Goal: Complete application form: Complete application form

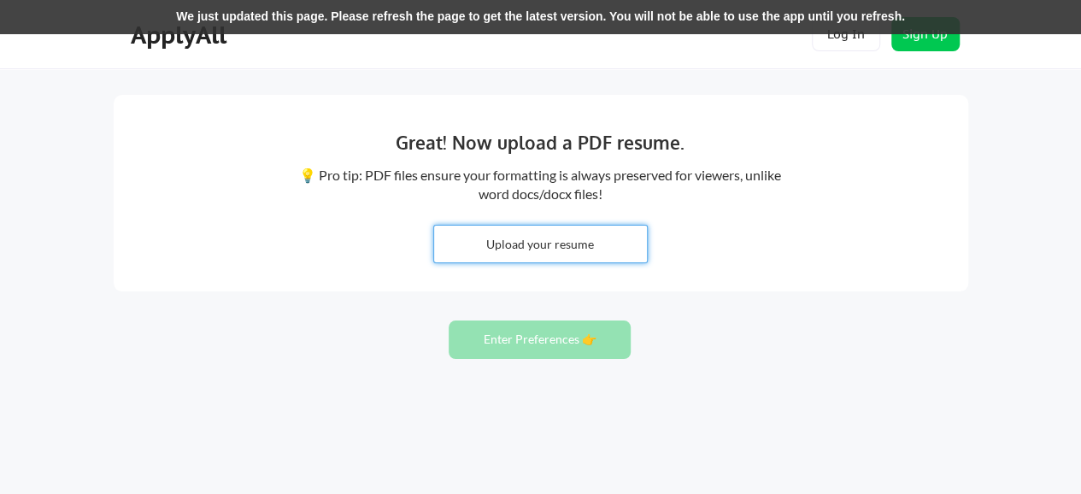
click at [563, 250] on input "file" at bounding box center [540, 244] width 213 height 37
type input "C:\fakepath\Simi Oduba.pdf"
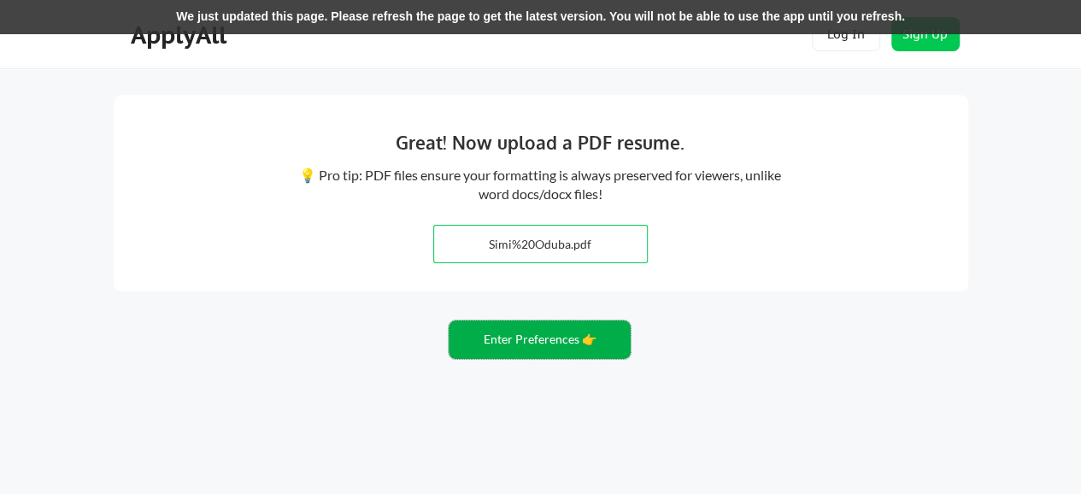
click at [540, 353] on button "Enter Preferences 👉" at bounding box center [540, 339] width 182 height 38
click at [550, 346] on button "Enter Preferences 👉" at bounding box center [540, 339] width 182 height 38
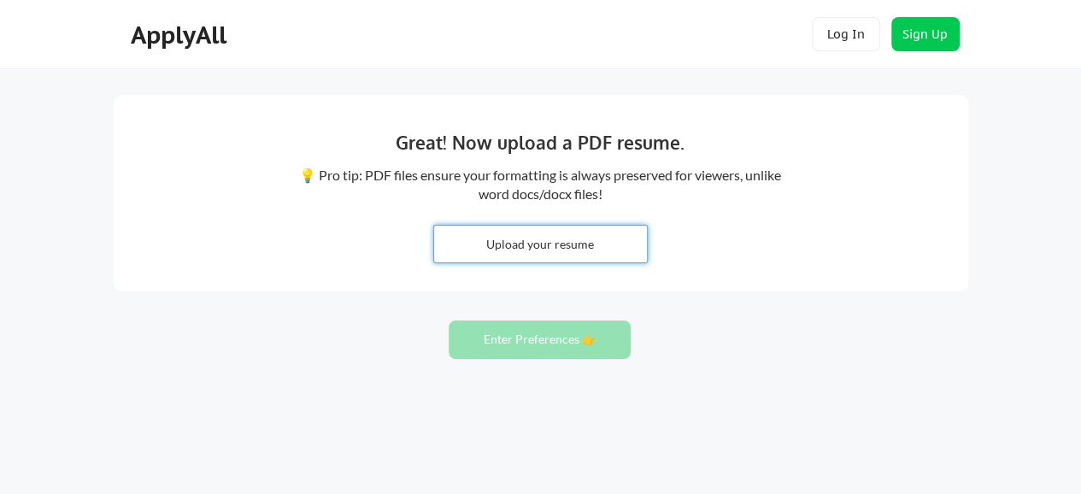
click at [558, 258] on input "file" at bounding box center [540, 244] width 213 height 37
type input "C:\fakepath\Simi Oduba.pdf"
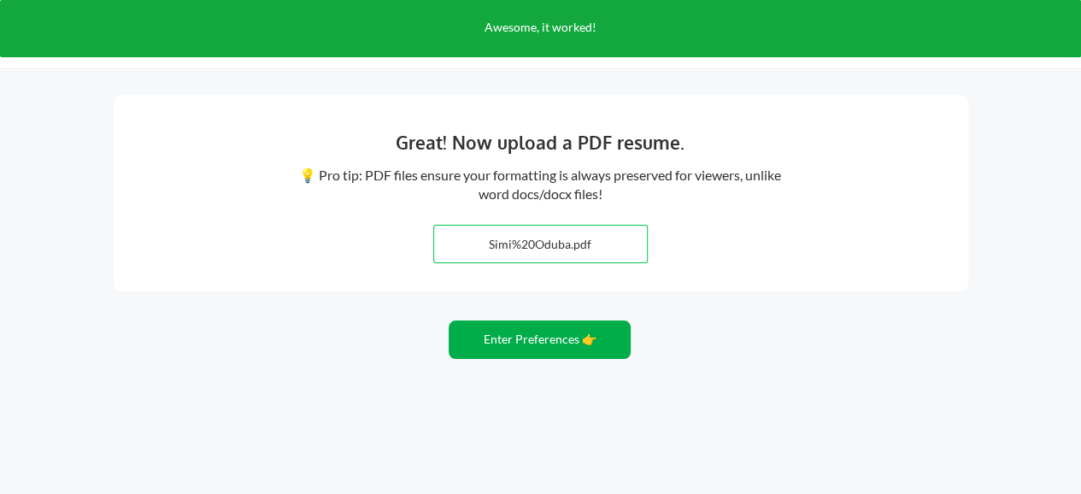
click at [586, 341] on button "Enter Preferences 👉" at bounding box center [540, 339] width 182 height 38
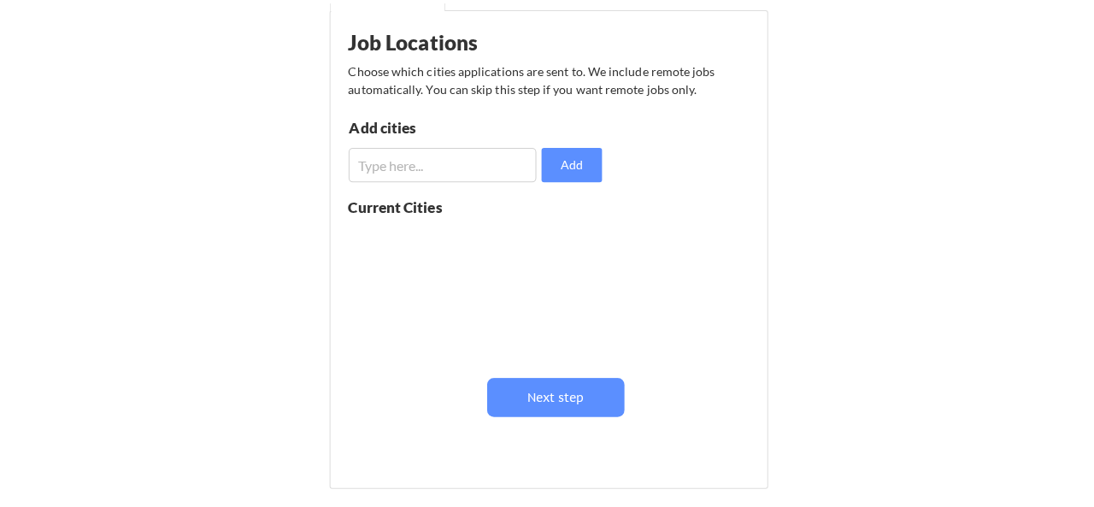
scroll to position [224, 0]
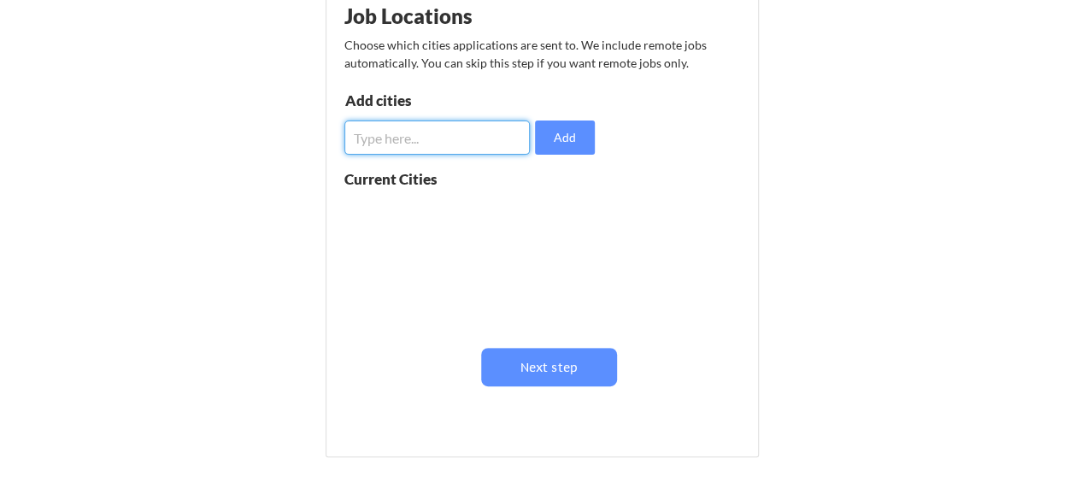
click at [420, 132] on input "input" at bounding box center [437, 137] width 186 height 34
type input "[GEOGRAPHIC_DATA]"
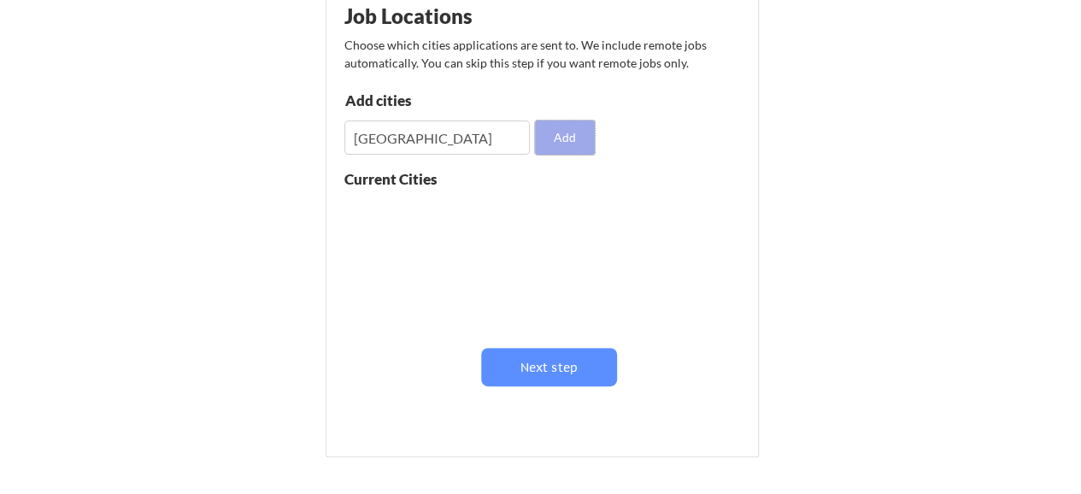
click at [566, 140] on button "Add" at bounding box center [565, 137] width 60 height 34
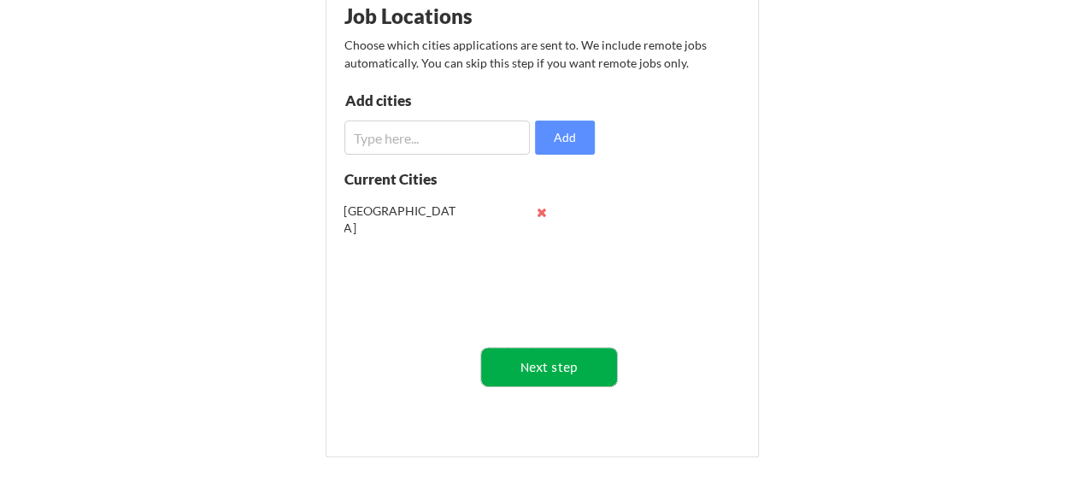
click at [586, 361] on button "Next step" at bounding box center [549, 367] width 136 height 38
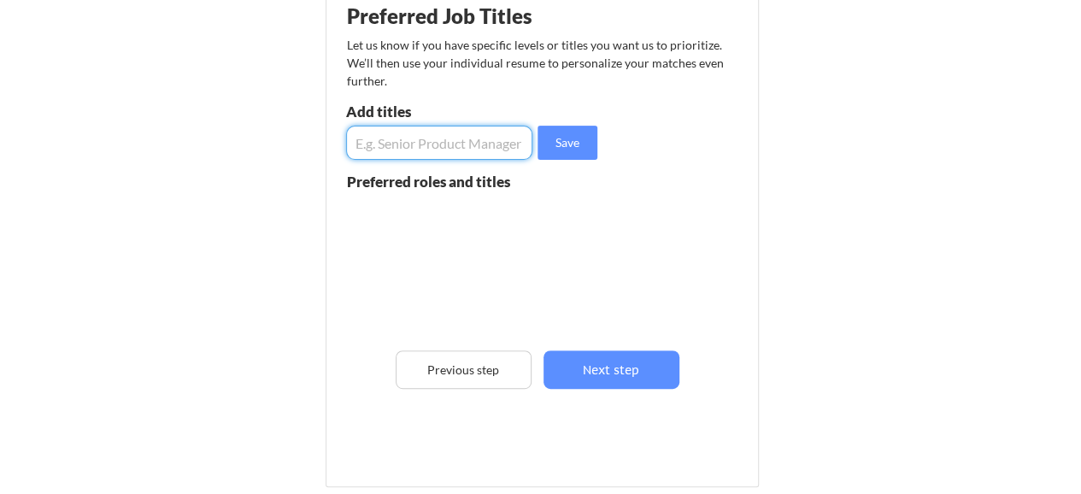
click at [449, 150] on input "input" at bounding box center [439, 143] width 187 height 34
type input "COMPLIANCE"
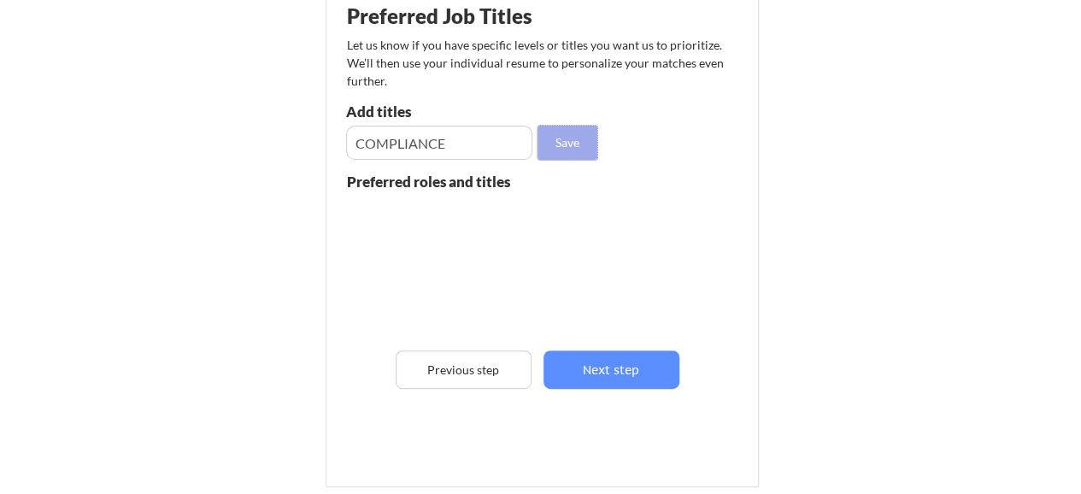
click at [566, 145] on button "Save" at bounding box center [567, 143] width 60 height 34
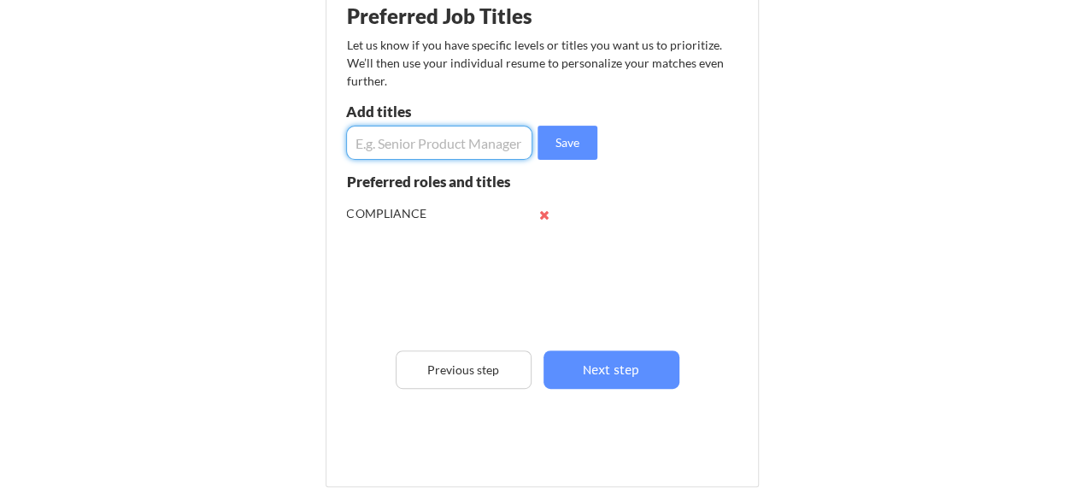
click at [455, 141] on input "input" at bounding box center [439, 143] width 187 height 34
type input "IAM ANALYST"
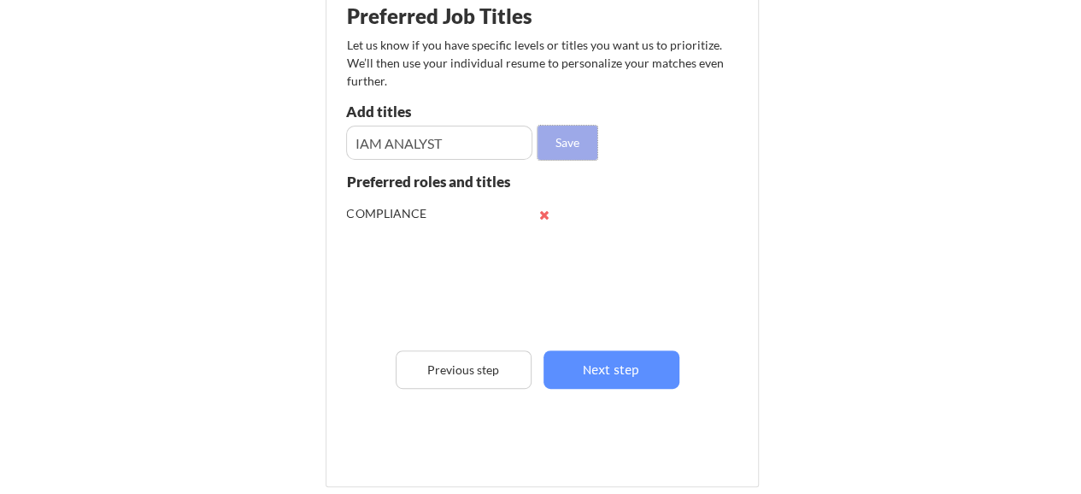
click at [563, 149] on button "Save" at bounding box center [567, 143] width 60 height 34
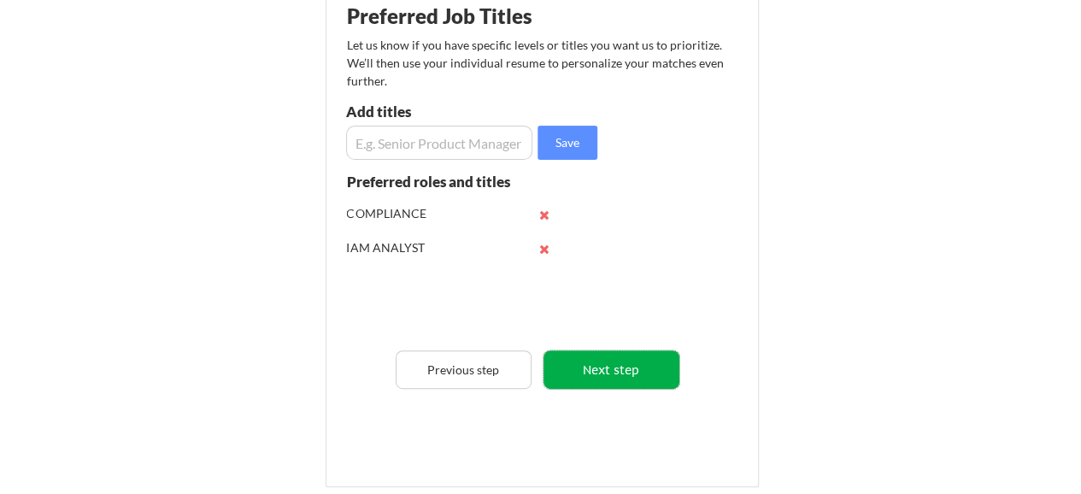
click at [625, 358] on button "Next step" at bounding box center [611, 369] width 136 height 38
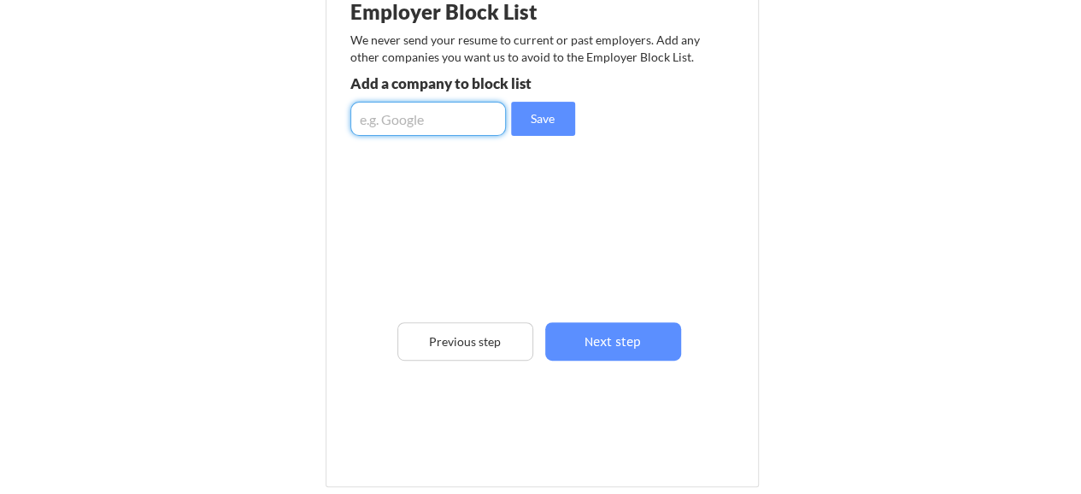
click at [438, 120] on input "input" at bounding box center [428, 119] width 156 height 34
type input "DBSCHENKER"
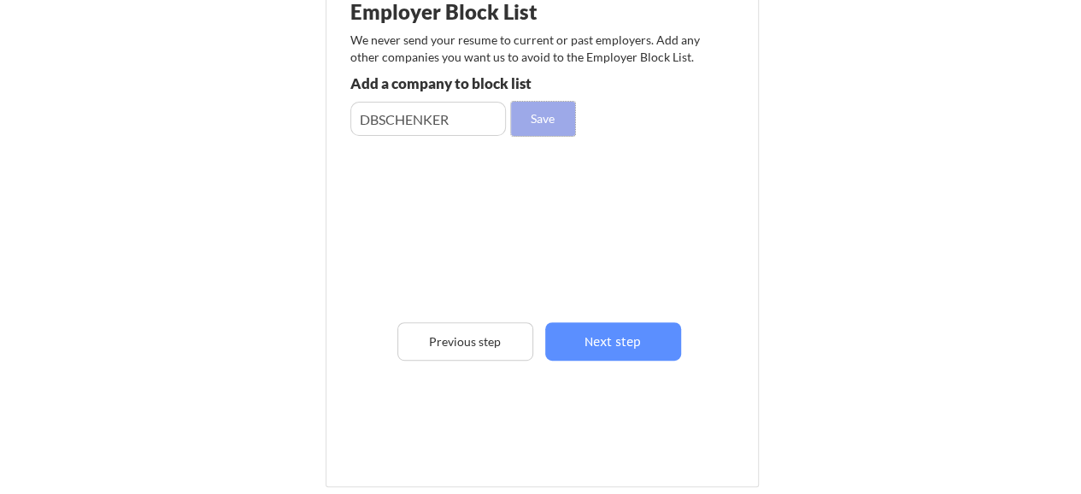
click at [531, 115] on button "Save" at bounding box center [543, 119] width 64 height 34
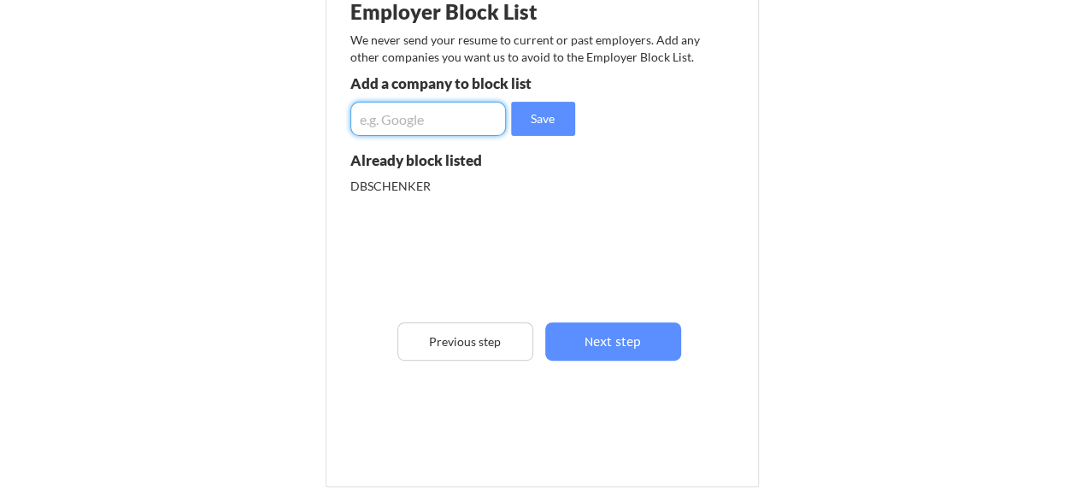
click at [448, 109] on input "input" at bounding box center [428, 119] width 156 height 34
type input "E.ON NEXT"
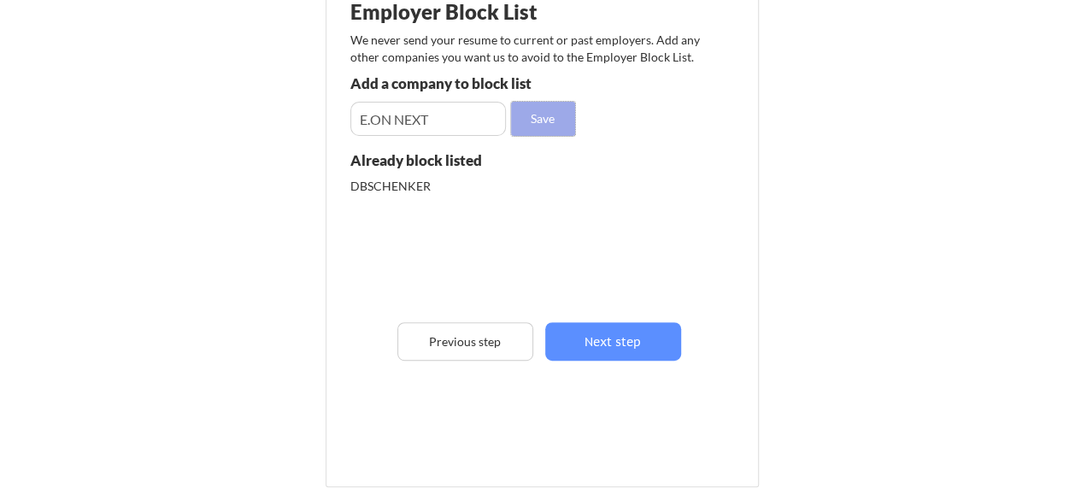
click at [531, 126] on button "Save" at bounding box center [543, 119] width 64 height 34
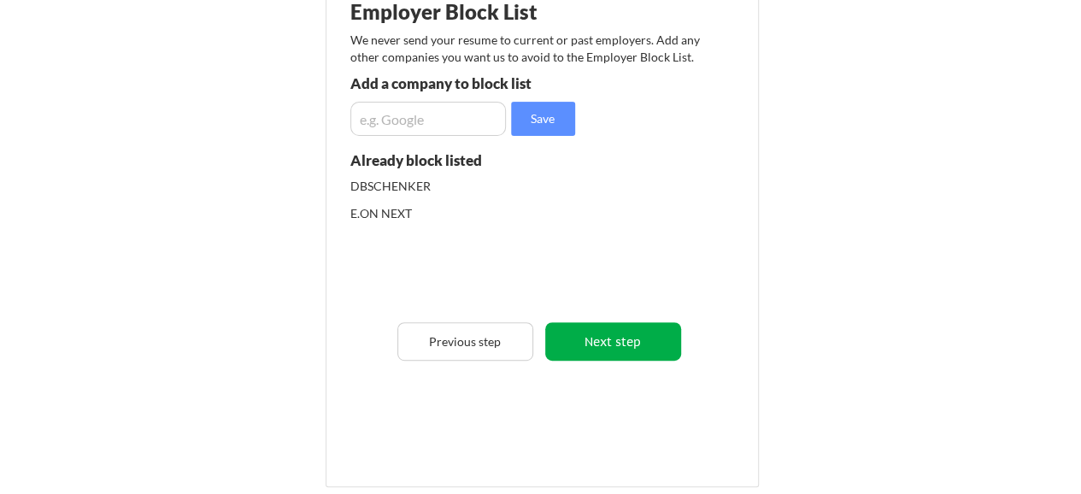
click at [638, 337] on button "Next step" at bounding box center [613, 341] width 136 height 38
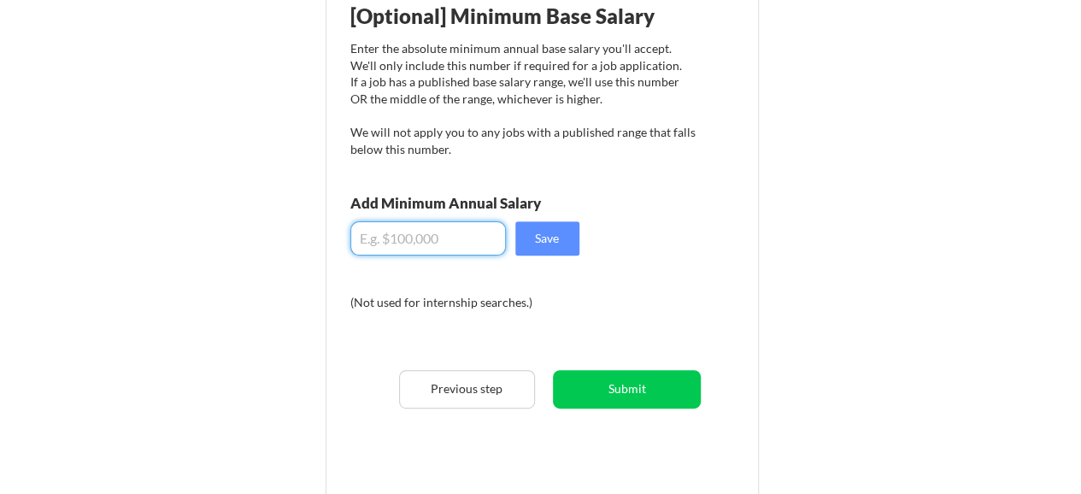
click at [415, 234] on input "input" at bounding box center [428, 238] width 156 height 34
type input "$65,000"
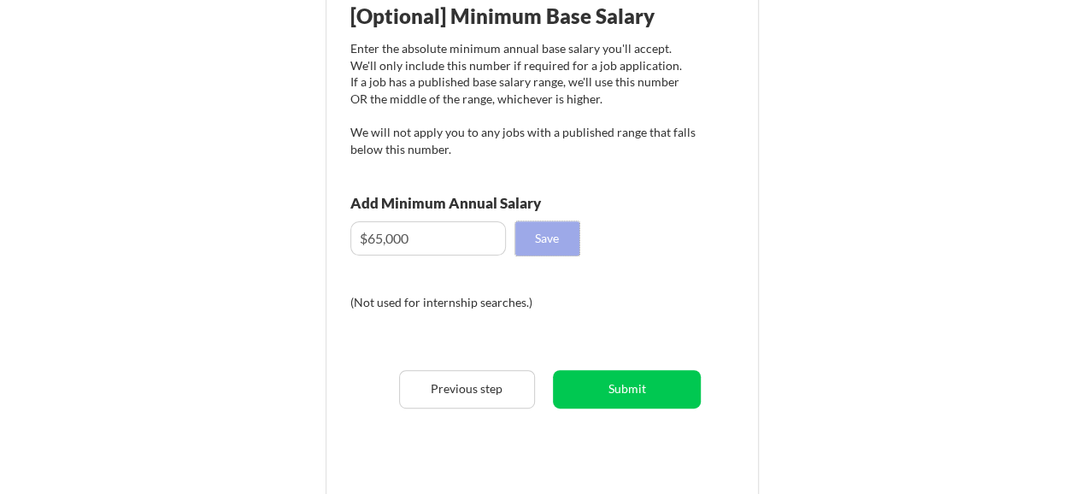
click at [547, 233] on button "Save" at bounding box center [547, 238] width 64 height 34
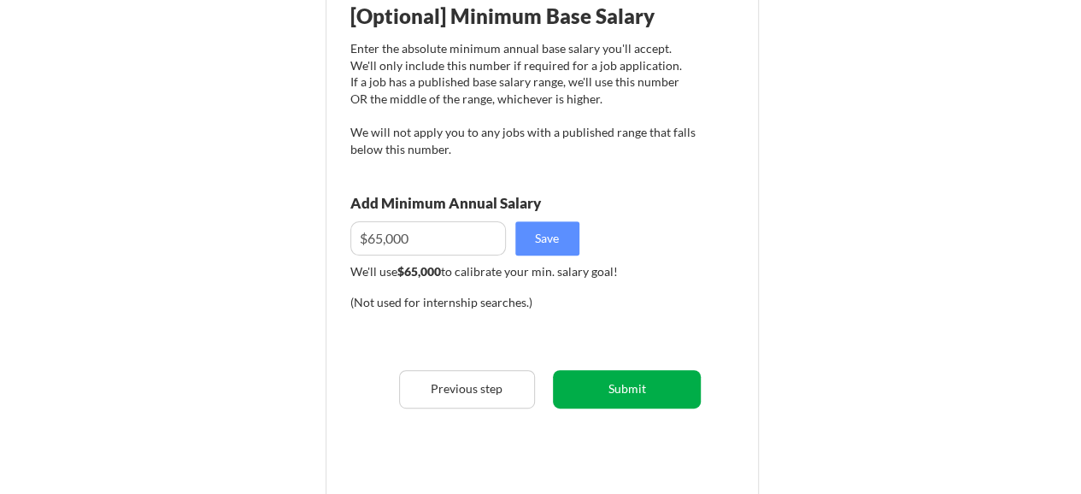
click at [634, 390] on button "Submit" at bounding box center [627, 389] width 148 height 38
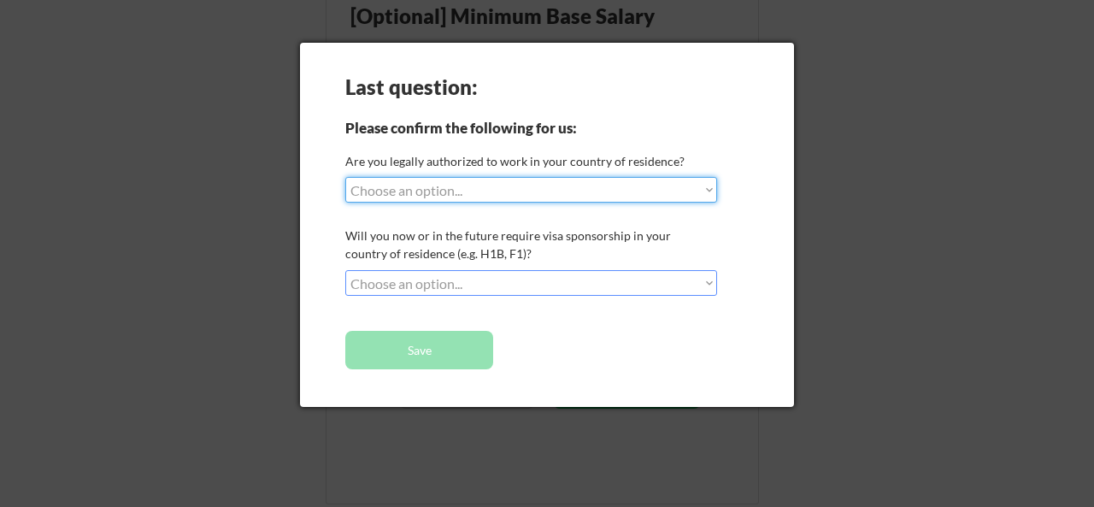
click at [572, 192] on select "Choose an option... Yes, I am a US Citizen Yes, I am a Canadian Citizen Yes, I …" at bounding box center [531, 190] width 372 height 26
click at [345, 177] on select "Choose an option... Yes, I am a US Citizen Yes, I am a Canadian Citizen Yes, I …" at bounding box center [531, 190] width 372 height 26
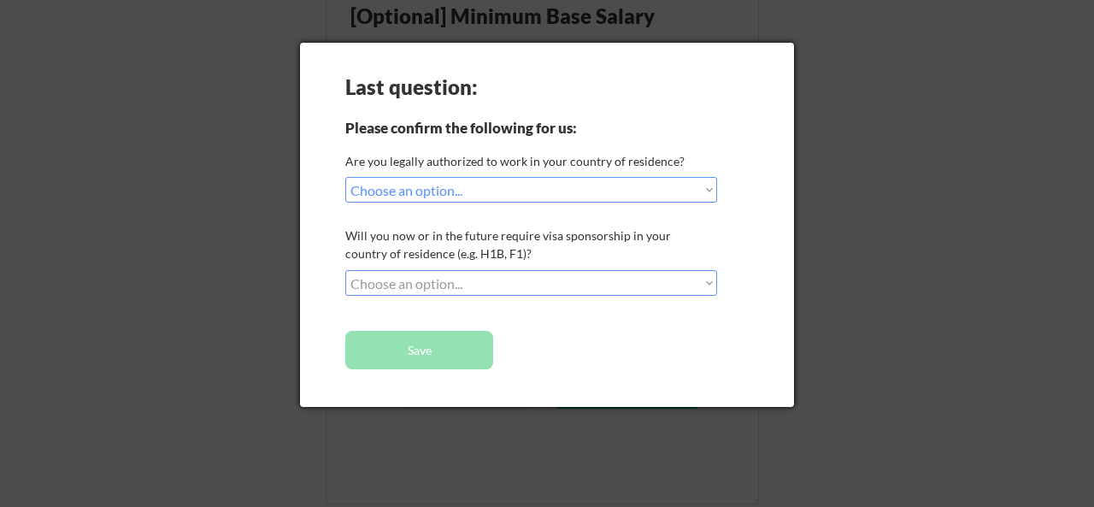
click at [464, 202] on div "Last question: Please confirm the following for us: Are you legally authorized …" at bounding box center [547, 225] width 494 height 364
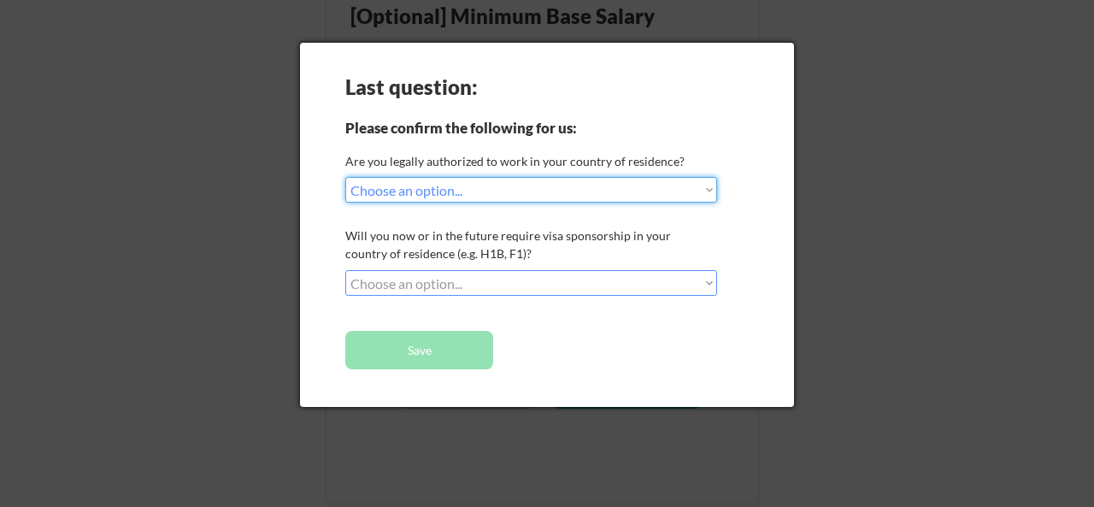
click at [467, 192] on select "Choose an option... Yes, I am a US Citizen Yes, I am a Canadian Citizen Yes, I …" at bounding box center [531, 190] width 372 height 26
select select ""yes__i_am_an_other_permanent_resident""
click at [345, 177] on select "Choose an option... Yes, I am a US Citizen Yes, I am a Canadian Citizen Yes, I …" at bounding box center [531, 190] width 372 height 26
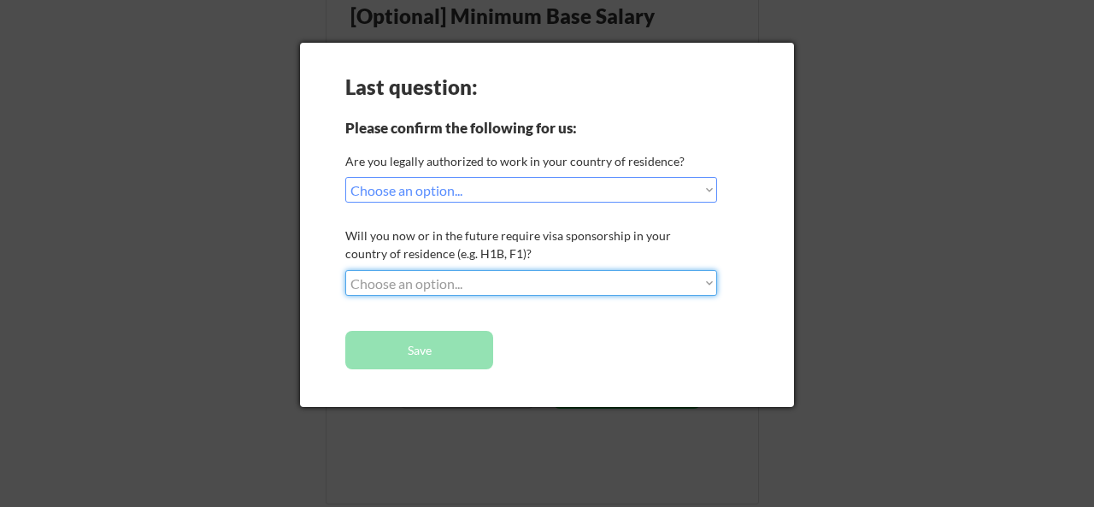
click at [472, 278] on select "Choose an option... No, I will not need sponsorship Yes, I will need sponsorship" at bounding box center [531, 283] width 372 height 26
select select ""no__i_will_not_need_sponsorship""
click at [345, 270] on select "Choose an option... No, I will not need sponsorship Yes, I will need sponsorship" at bounding box center [531, 283] width 372 height 26
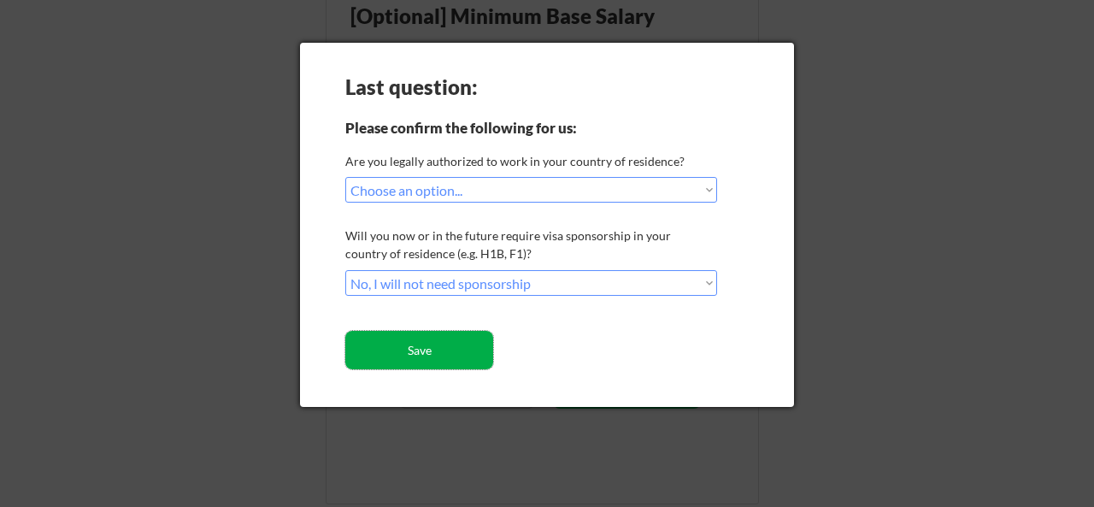
click at [444, 340] on button "Save" at bounding box center [419, 350] width 148 height 38
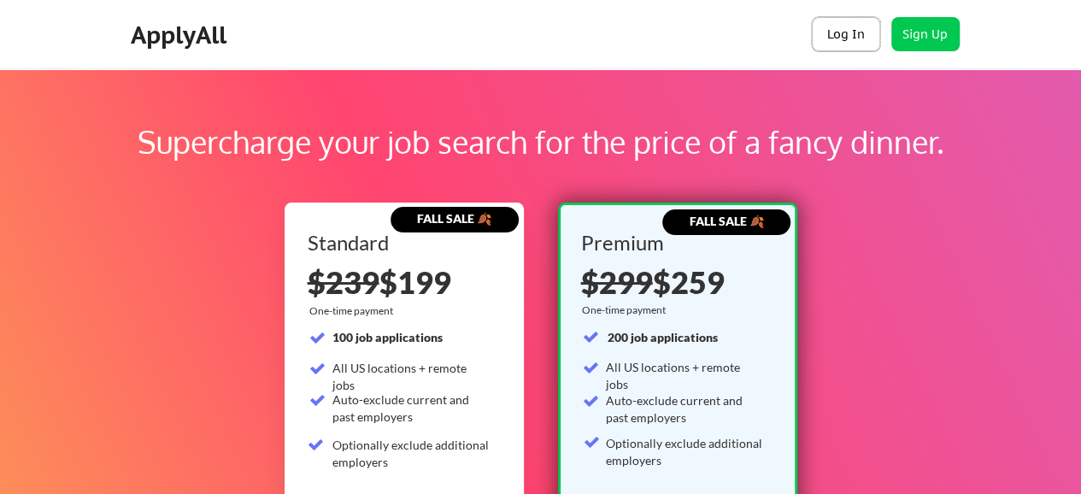
click at [854, 19] on button "Log In" at bounding box center [846, 34] width 68 height 34
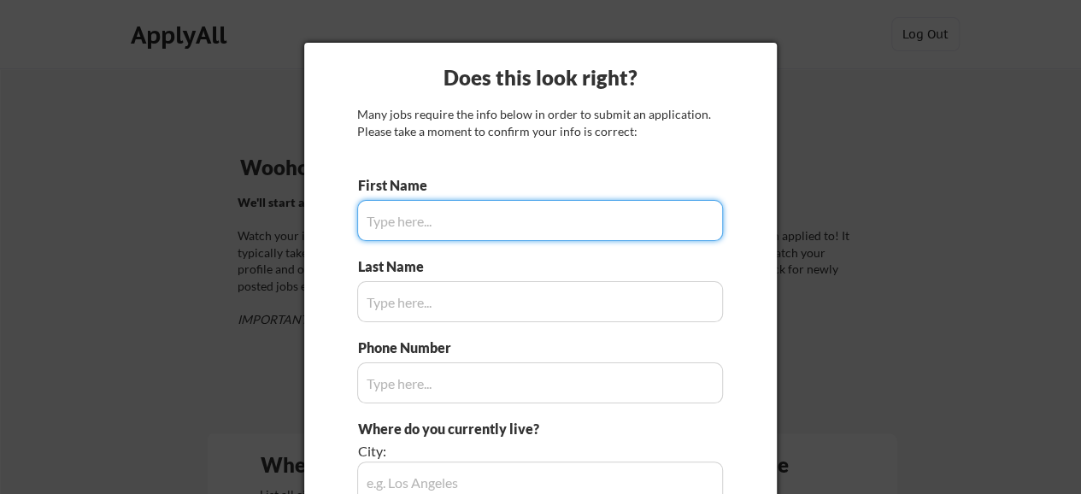
click at [486, 232] on input "input" at bounding box center [540, 220] width 366 height 41
type input "Simi"
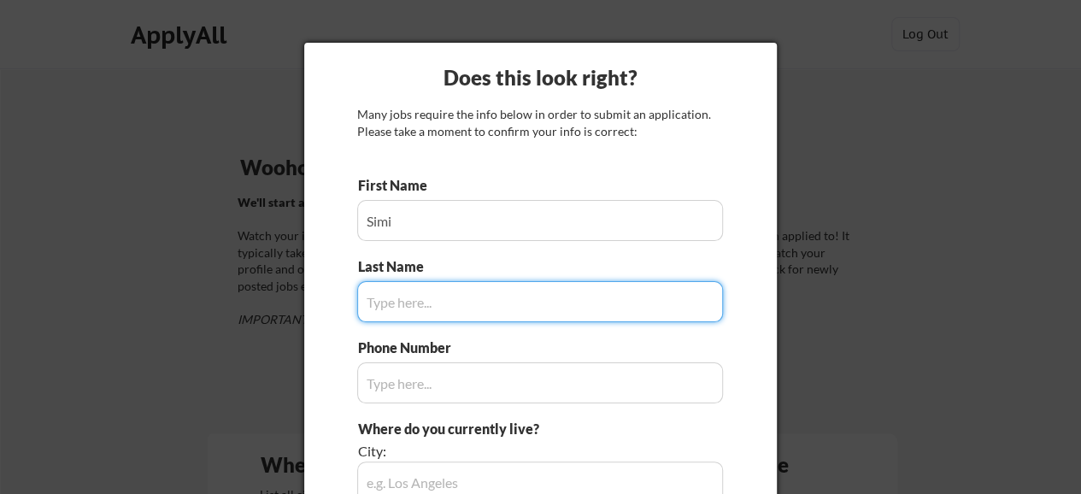
click at [455, 308] on input "input" at bounding box center [540, 301] width 366 height 41
type input "Oduba"
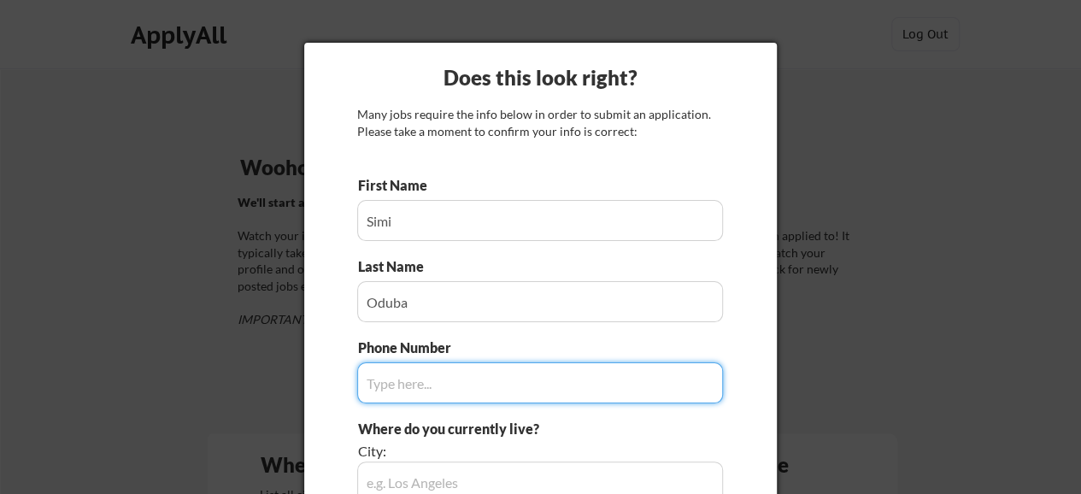
click at [435, 368] on input "input" at bounding box center [540, 382] width 366 height 41
type input "8259354134"
click at [437, 476] on input "input" at bounding box center [540, 481] width 366 height 41
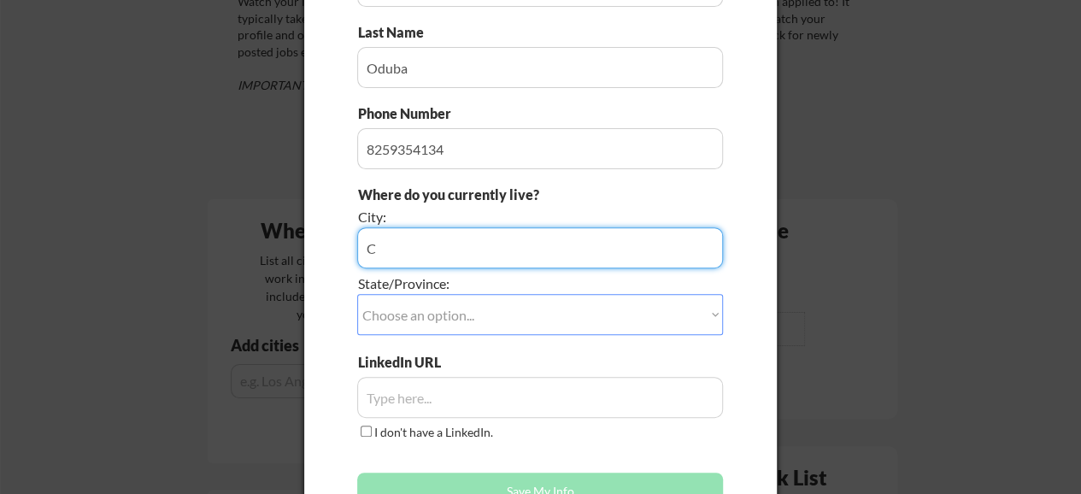
scroll to position [236, 0]
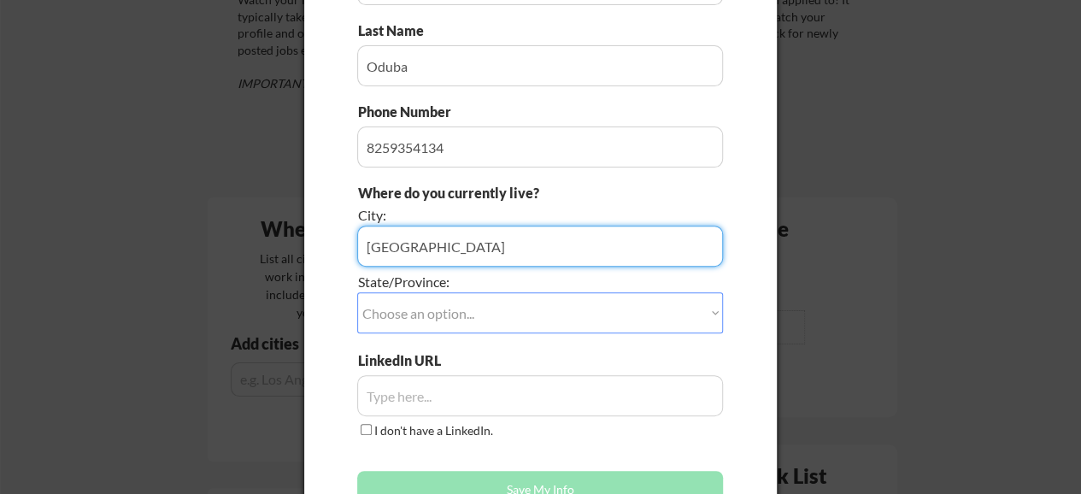
type input "[GEOGRAPHIC_DATA]"
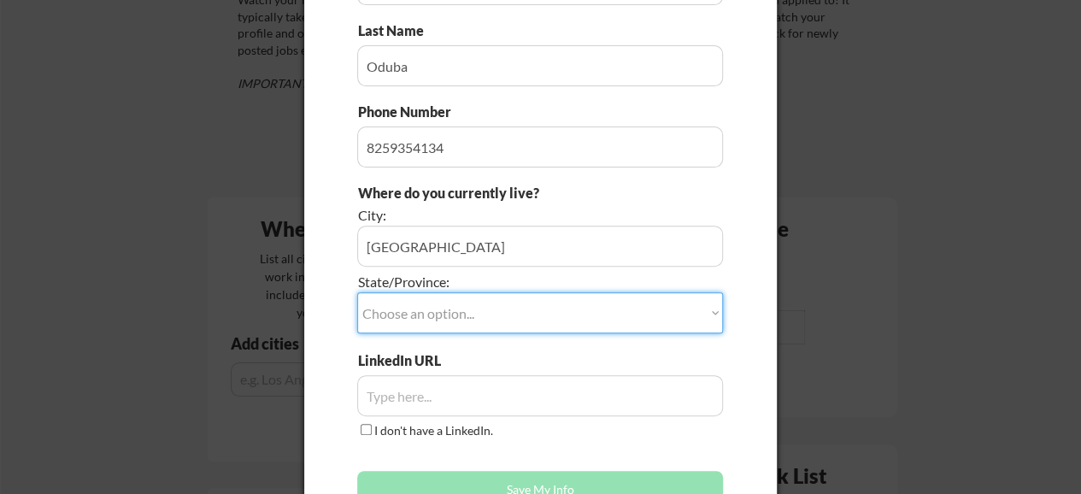
click at [484, 319] on select "Choose an option... Other/Not Applicable [US_STATE] [US_STATE] [GEOGRAPHIC_DATA…" at bounding box center [540, 312] width 366 height 41
select select ""[GEOGRAPHIC_DATA]""
click at [357, 292] on select "Choose an option... Other/Not Applicable [US_STATE] [US_STATE] [GEOGRAPHIC_DATA…" at bounding box center [540, 312] width 366 height 41
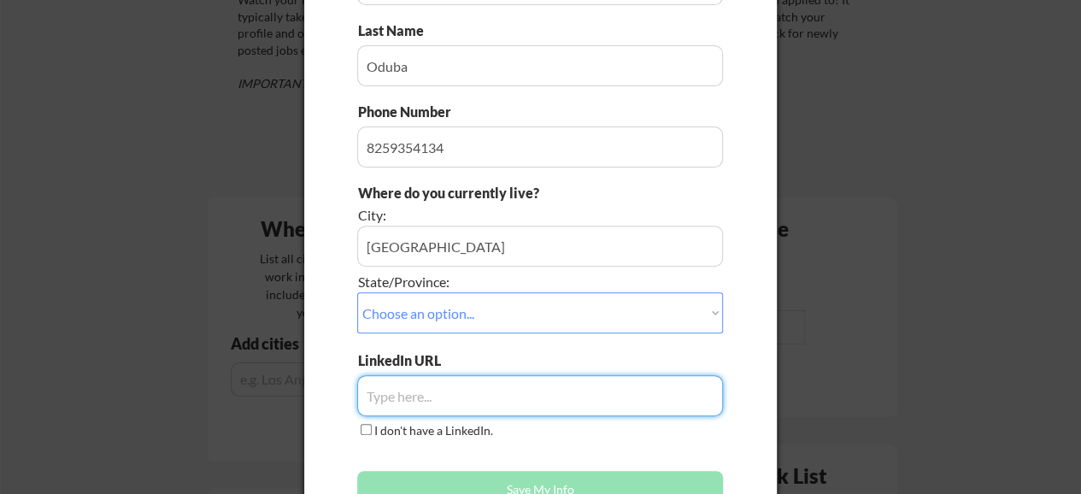
click at [443, 405] on input "input" at bounding box center [540, 395] width 366 height 41
paste input "[DOMAIN_NAME][URL]"
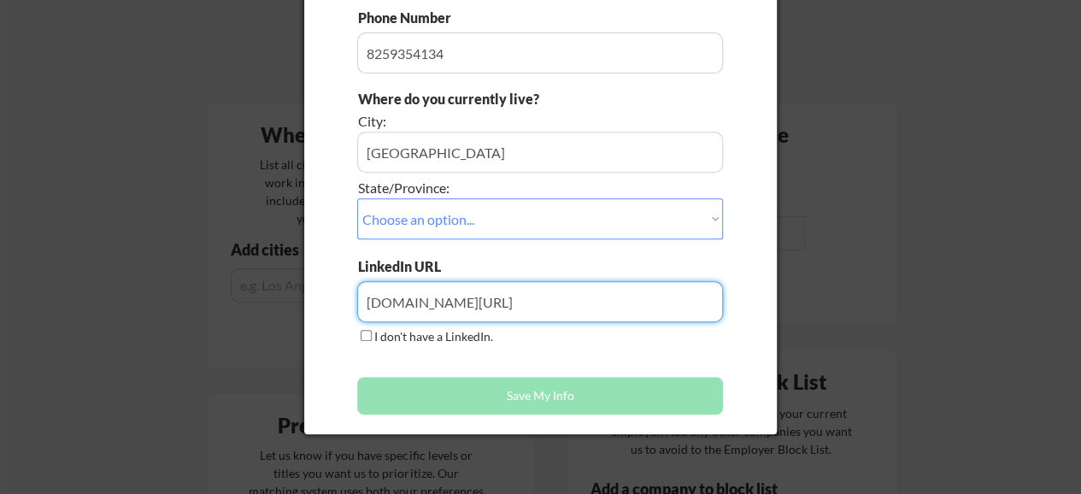
scroll to position [381, 0]
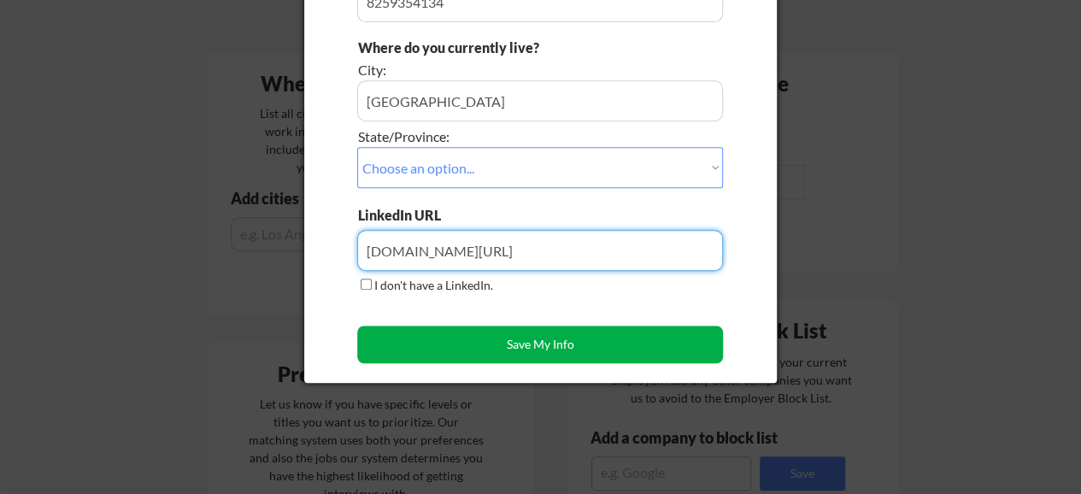
type input "[DOMAIN_NAME][URL]"
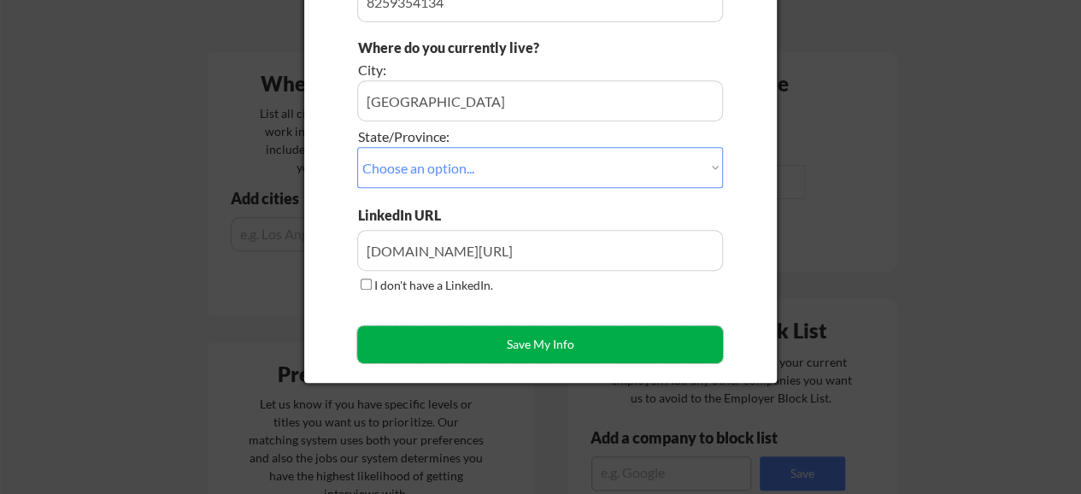
click at [518, 331] on button "Save My Info" at bounding box center [540, 345] width 366 height 38
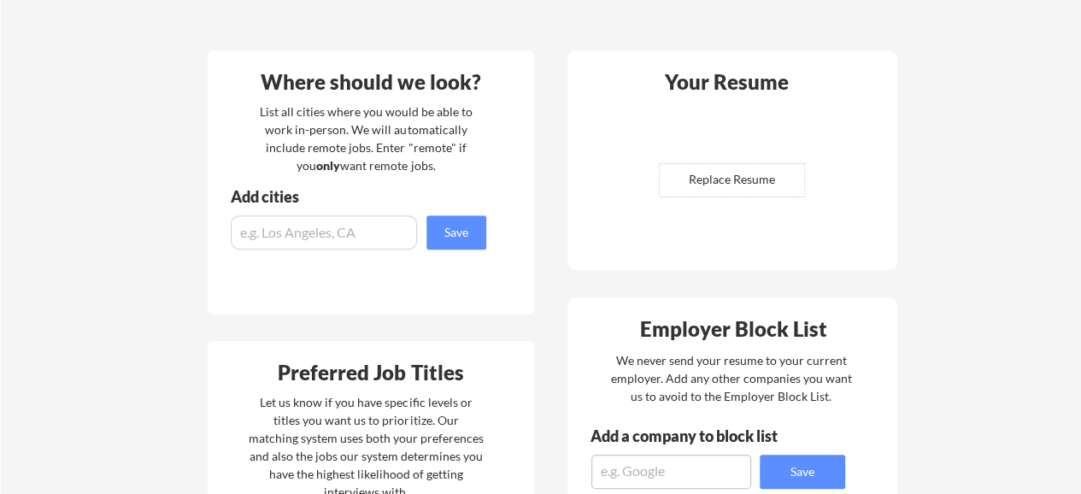
scroll to position [384, 0]
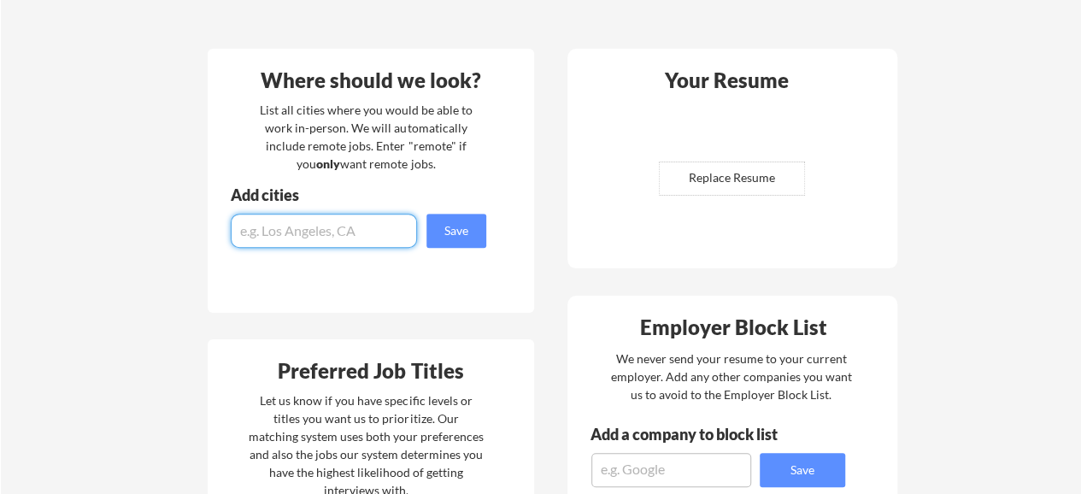
click at [346, 217] on input "input" at bounding box center [324, 231] width 186 height 34
type input "[GEOGRAPHIC_DATA]"
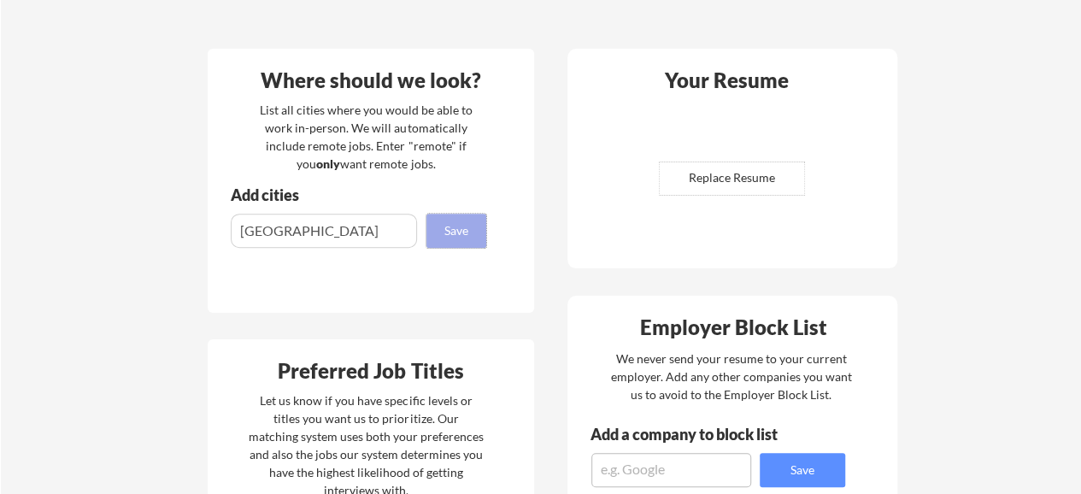
click at [439, 228] on button "Save" at bounding box center [456, 231] width 60 height 34
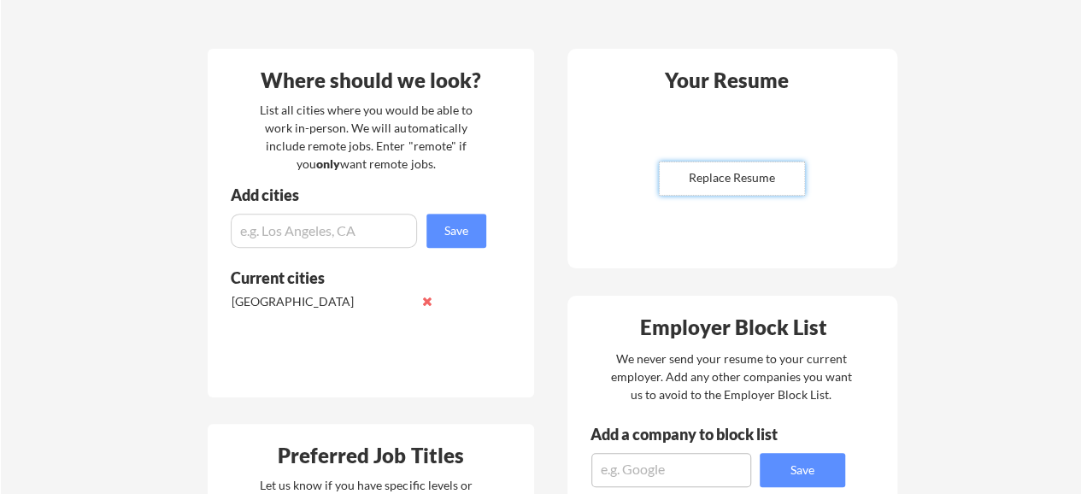
click at [714, 192] on input "file" at bounding box center [732, 178] width 144 height 32
type input "C:\fakepath\[PERSON_NAME].pdf"
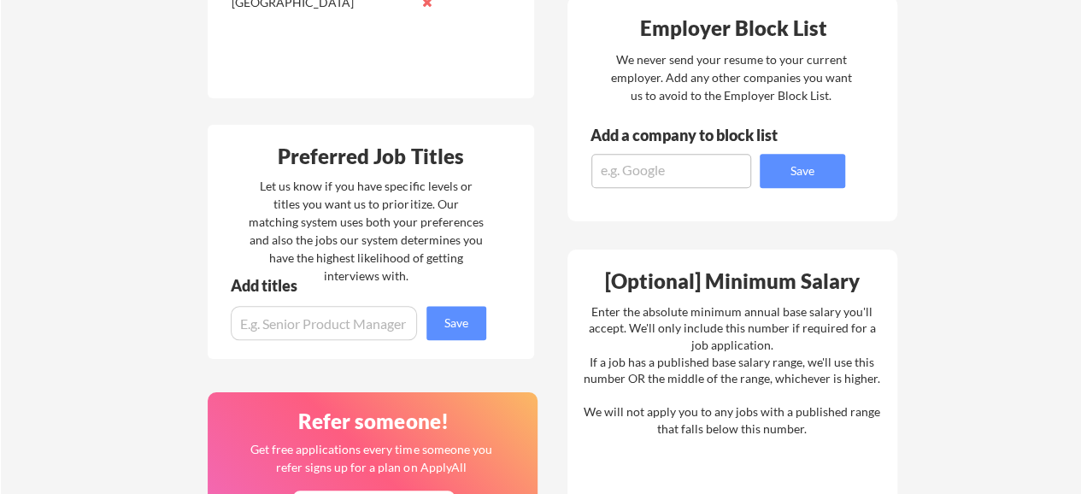
scroll to position [692, 0]
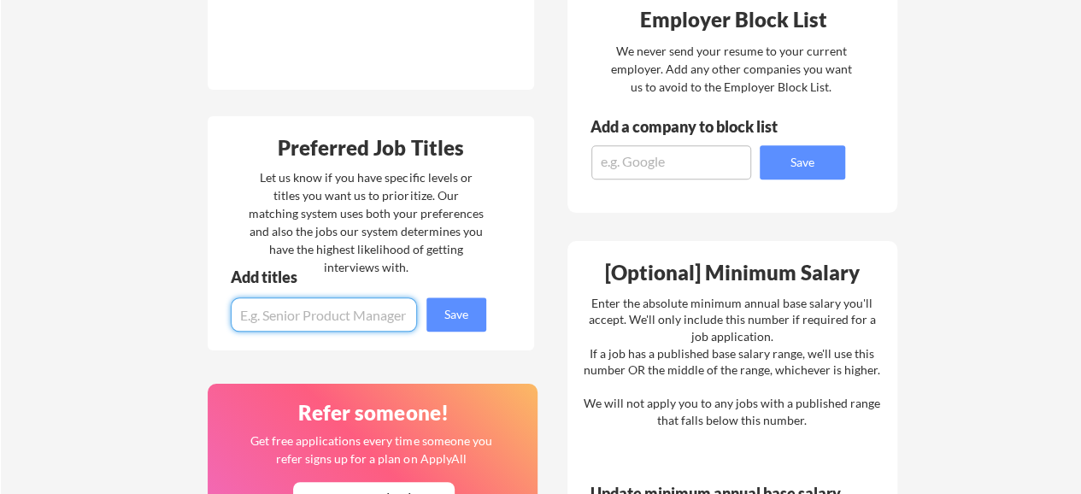
click at [324, 324] on input "input" at bounding box center [324, 314] width 186 height 34
type input "compliance"
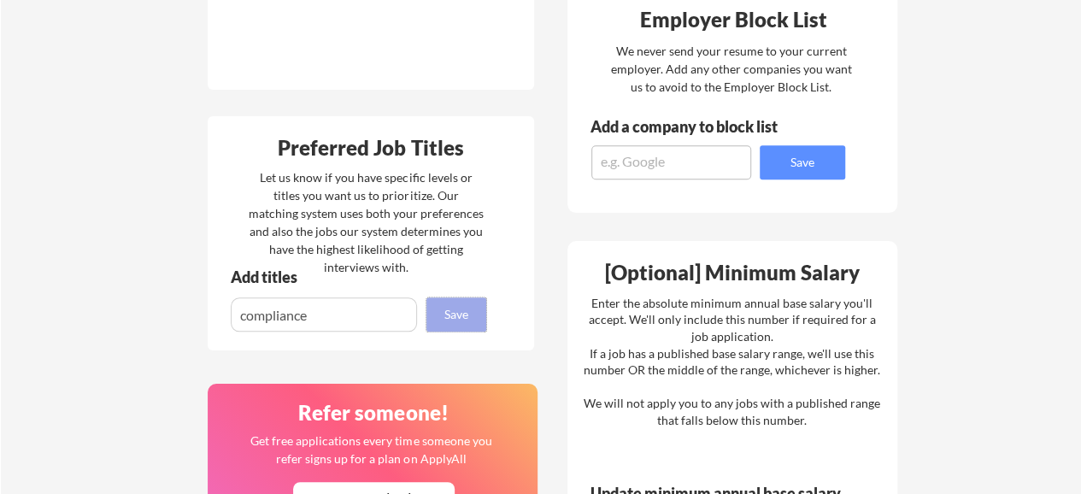
click at [435, 308] on button "Save" at bounding box center [456, 314] width 60 height 34
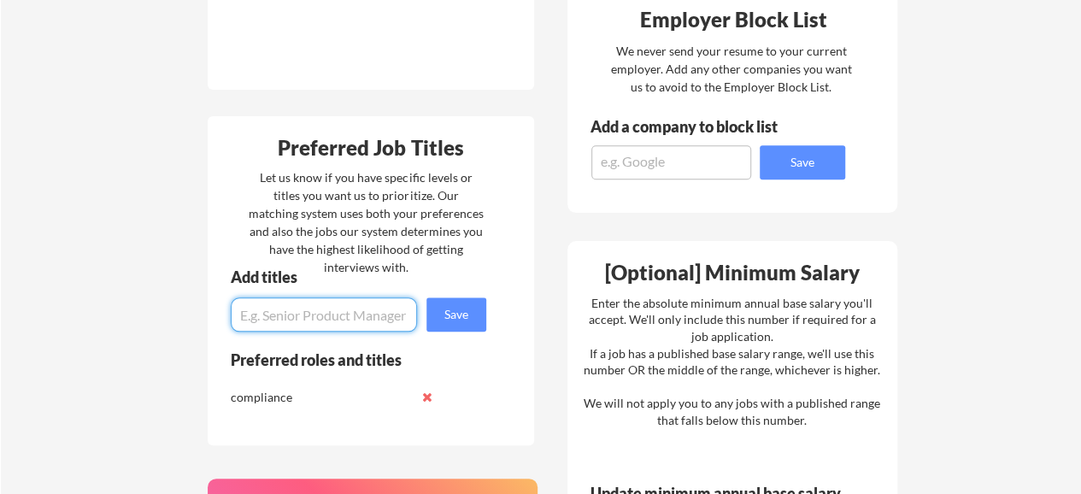
click at [312, 316] on input "input" at bounding box center [324, 314] width 186 height 34
click at [282, 312] on input "input" at bounding box center [324, 314] width 186 height 34
click at [291, 315] on input "input" at bounding box center [324, 314] width 186 height 34
drag, startPoint x: 335, startPoint y: 319, endPoint x: 281, endPoint y: 315, distance: 53.9
click at [281, 315] on input "input" at bounding box center [324, 314] width 186 height 34
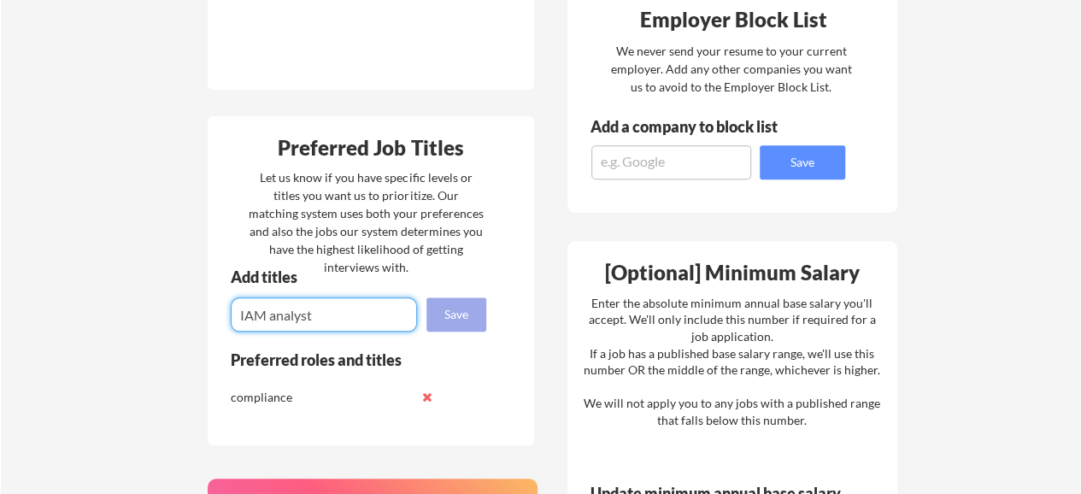
type input "IAM analyst"
click at [480, 323] on button "Save" at bounding box center [456, 314] width 60 height 34
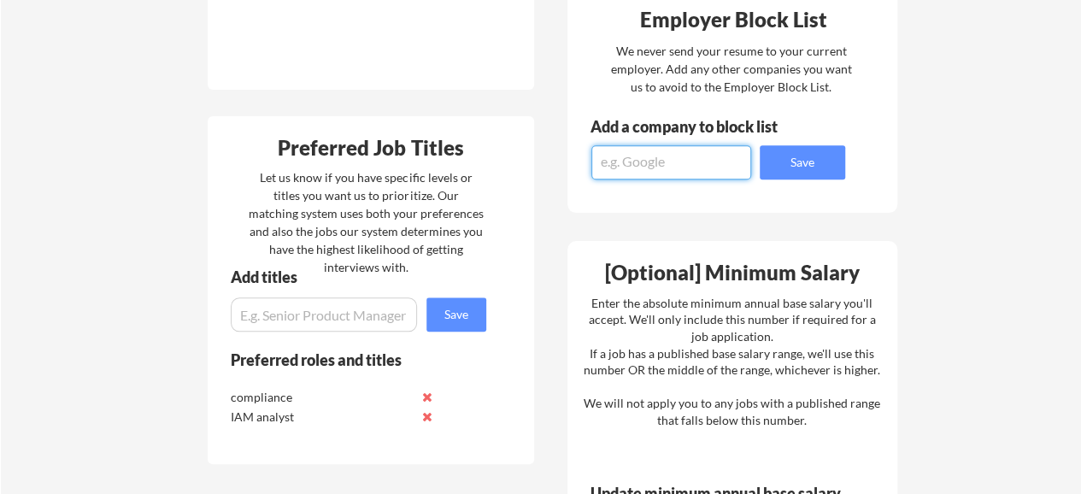
click at [684, 166] on textarea at bounding box center [671, 162] width 160 height 34
type textarea "Dbschenker"
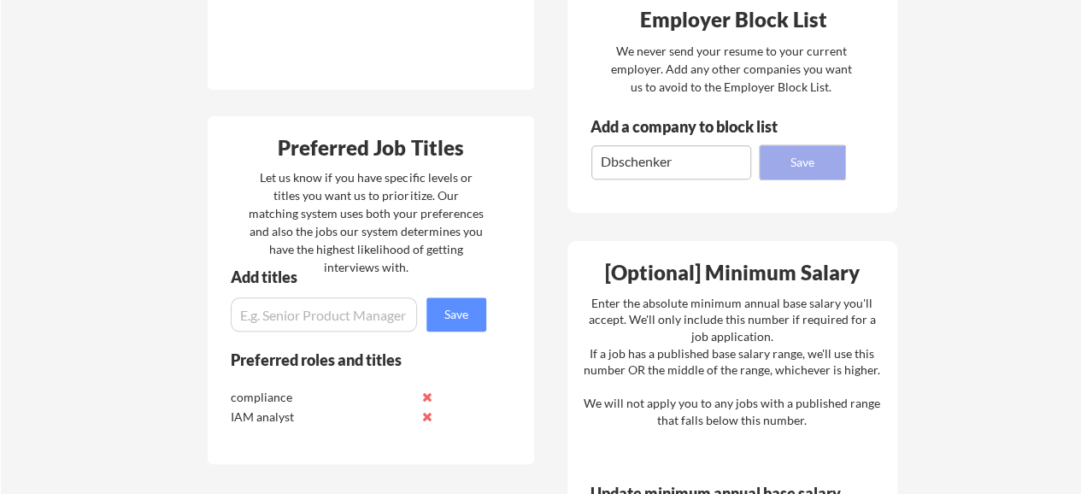
click at [793, 162] on button "Save" at bounding box center [802, 162] width 85 height 34
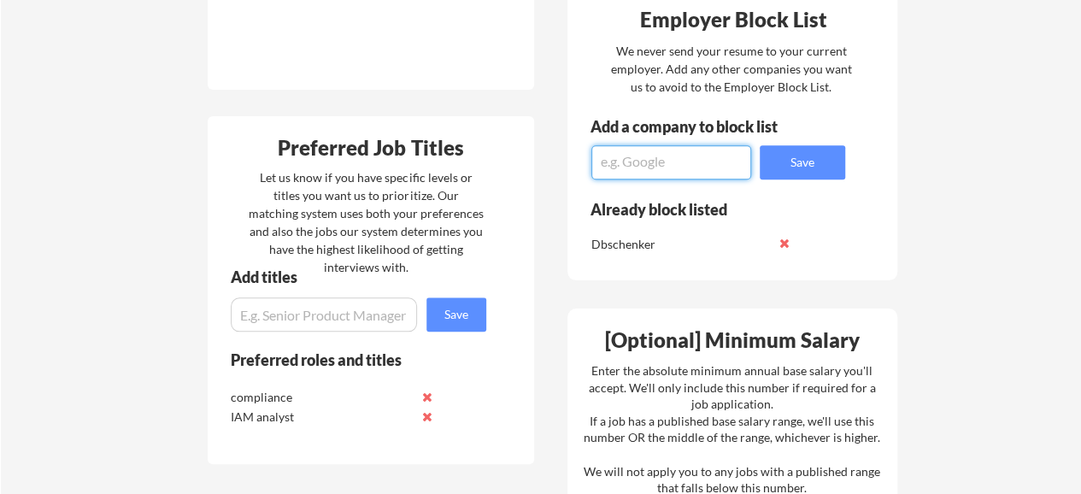
click at [684, 168] on textarea at bounding box center [671, 162] width 160 height 34
type textarea "E.on NEXT"
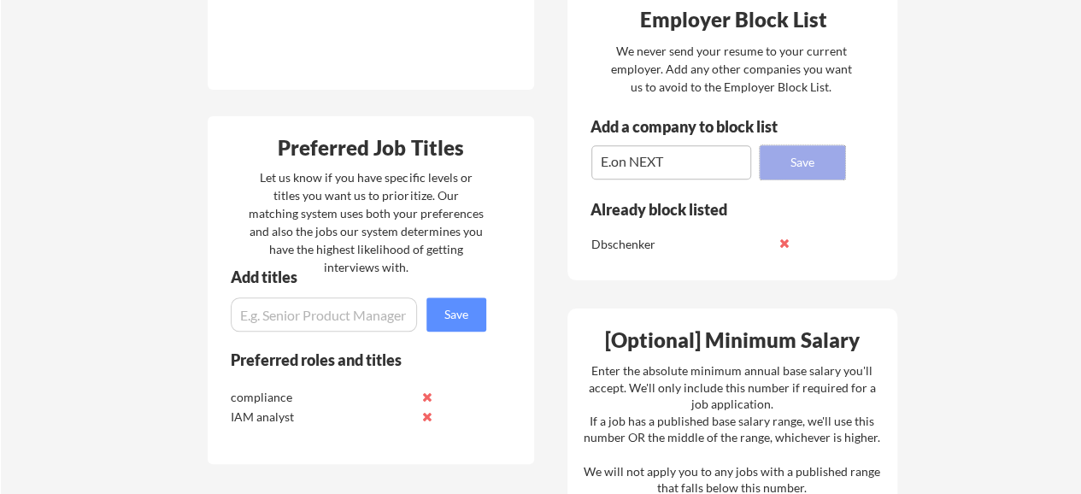
click at [787, 158] on button "Save" at bounding box center [802, 162] width 85 height 34
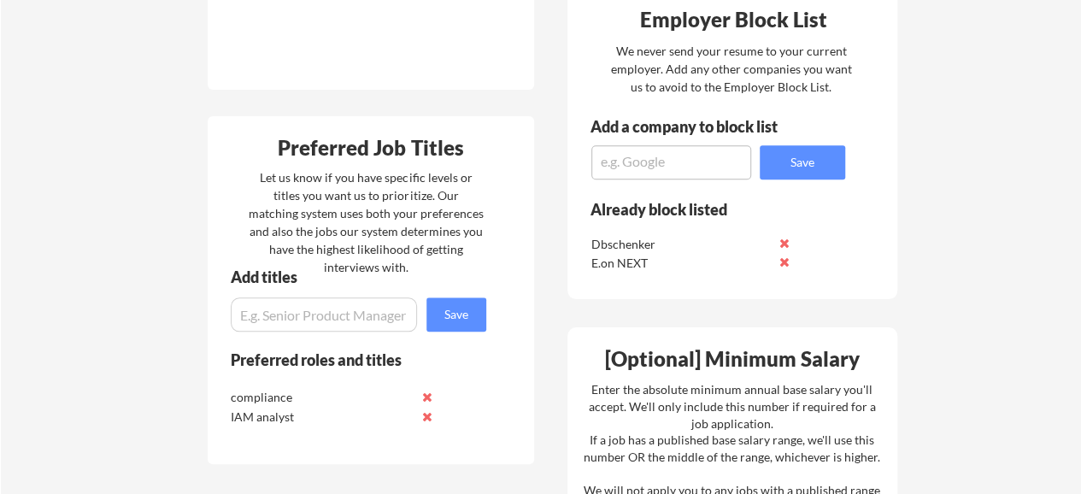
scroll to position [851, 0]
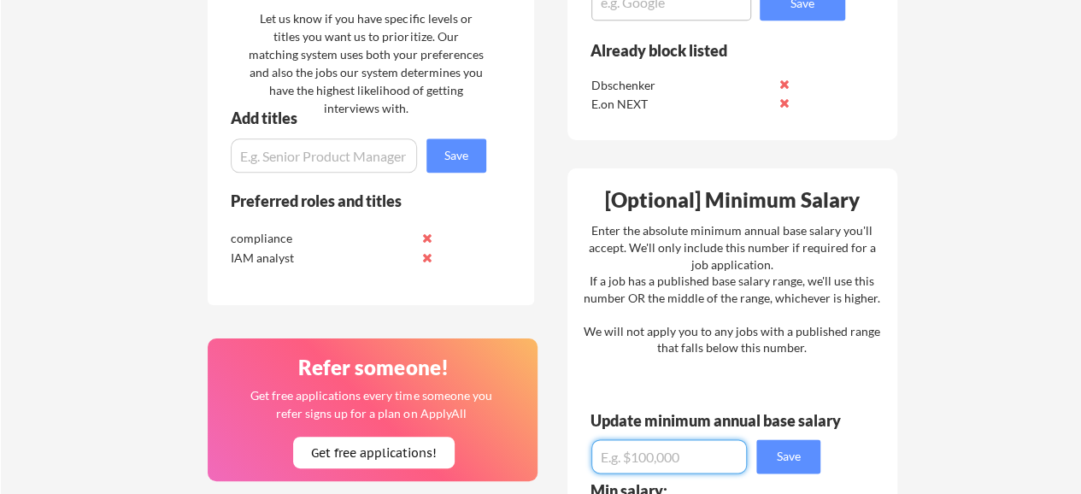
click at [663, 464] on input "input" at bounding box center [669, 456] width 156 height 34
type input "$65,000"
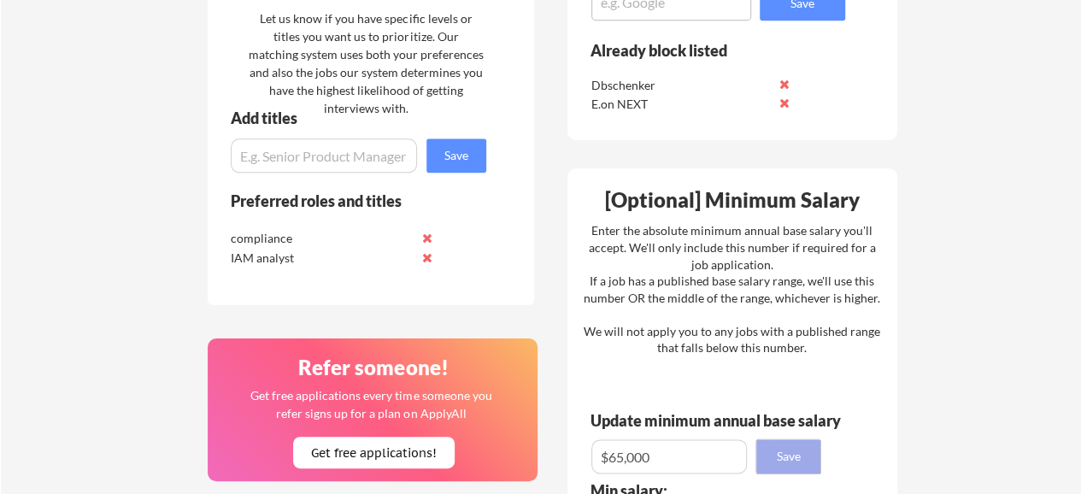
click at [802, 449] on button "Save" at bounding box center [788, 456] width 64 height 34
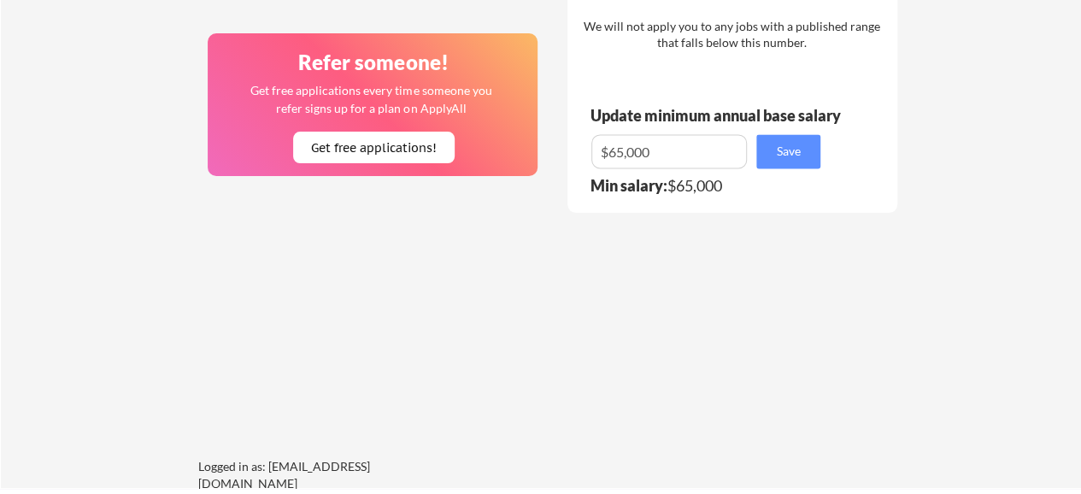
scroll to position [1161, 0]
